Goal: Leave review/rating: Leave review/rating

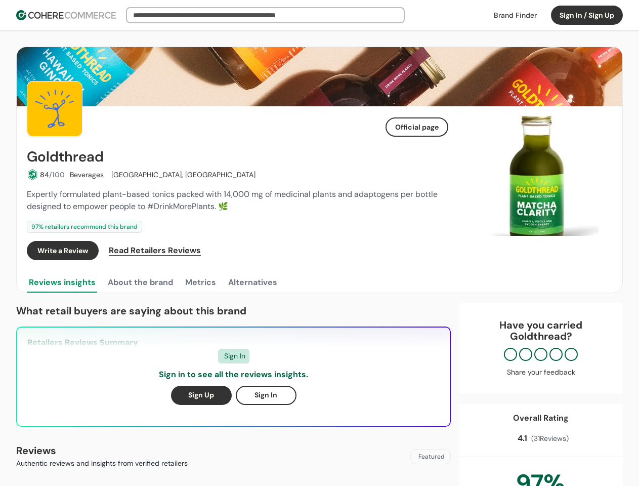
click at [319, 243] on div "Write a Review Read Retailers Reviews" at bounding box center [238, 250] width 422 height 19
click at [587, 15] on button "Sign In / Sign Up" at bounding box center [587, 15] width 72 height 19
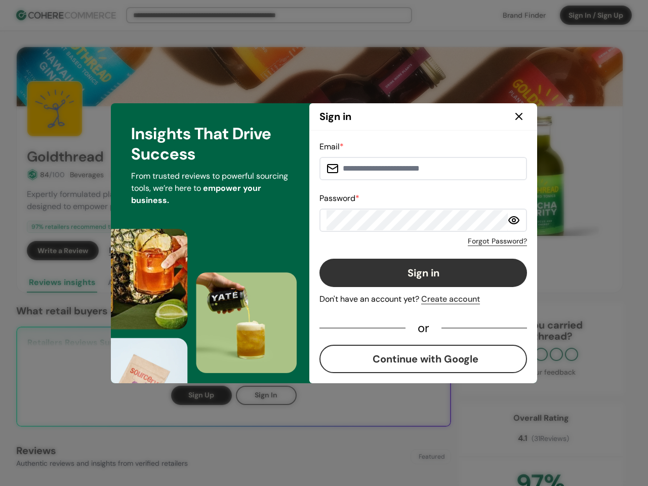
click at [417, 251] on div "Email * Password * Forgot Password? Sign in Don't have an account yet? Create a…" at bounding box center [423, 257] width 208 height 232
click at [439, 251] on div "Email * Password * Forgot Password? Sign in Don't have an account yet? Create a…" at bounding box center [423, 257] width 208 height 232
click at [140, 283] on div "Insights That Drive Success From trusted reviews to powerful sourcing tools, we…" at bounding box center [210, 243] width 198 height 280
click at [200, 283] on div "Insights That Drive Success From trusted reviews to powerful sourcing tools, we…" at bounding box center [210, 243] width 198 height 280
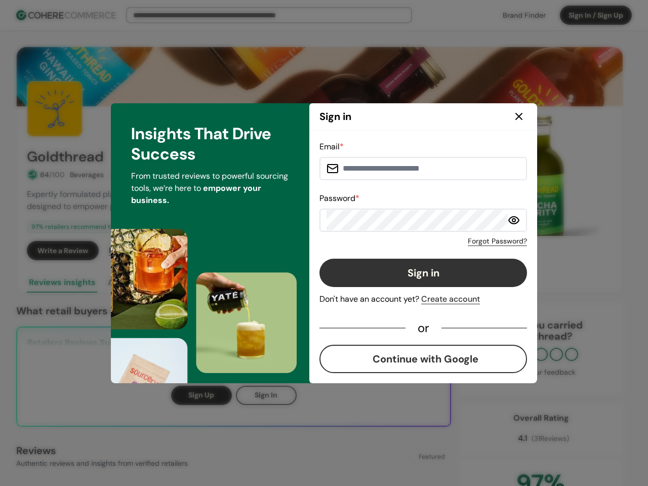
click at [252, 283] on div "Insights That Drive Success From trusted reviews to powerful sourcing tools, we…" at bounding box center [210, 243] width 198 height 280
click at [537, 176] on div "Email * Password * Forgot Password? Sign in Don't have an account yet? Create a…" at bounding box center [423, 257] width 228 height 253
